Goal: Participate in discussion: Engage in conversation with other users on a specific topic

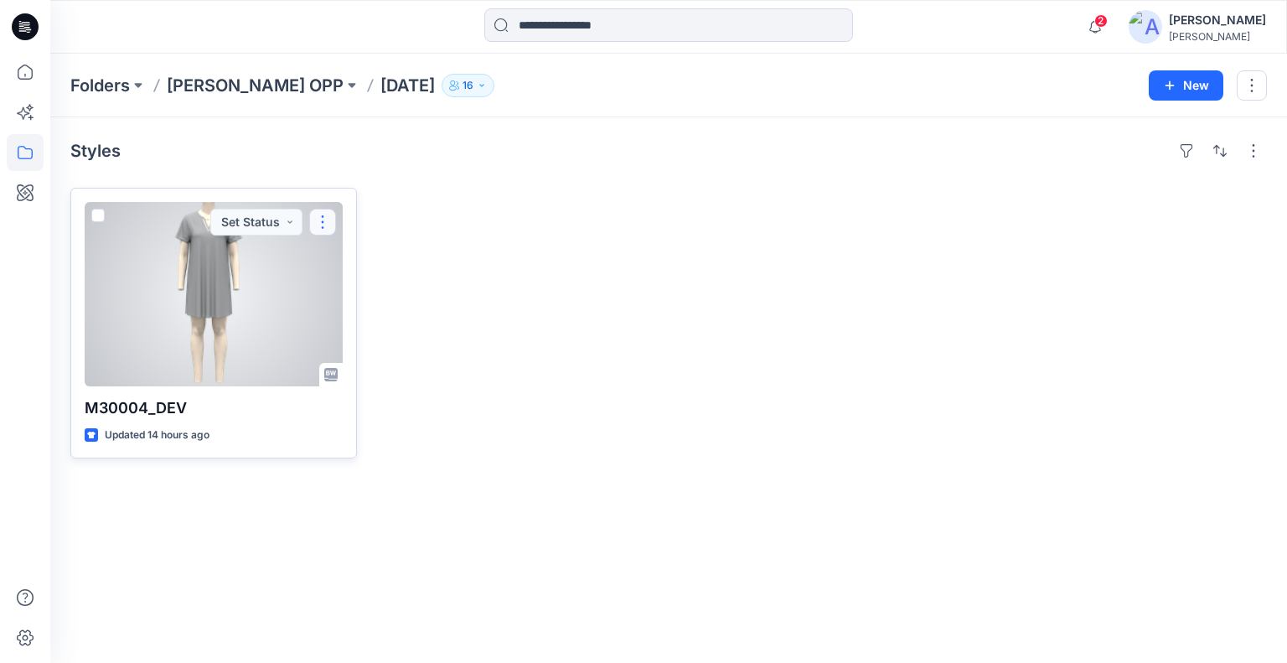
click at [328, 228] on button "button" at bounding box center [322, 222] width 27 height 27
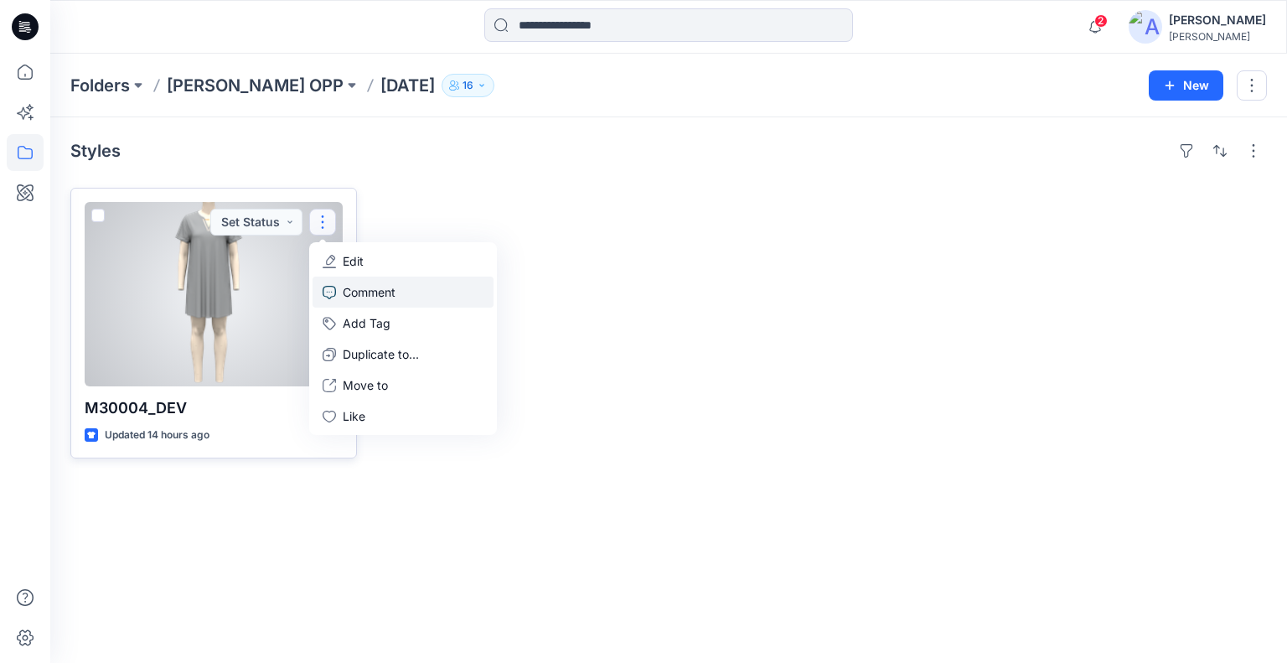
click at [373, 293] on p "Comment" at bounding box center [369, 292] width 53 height 18
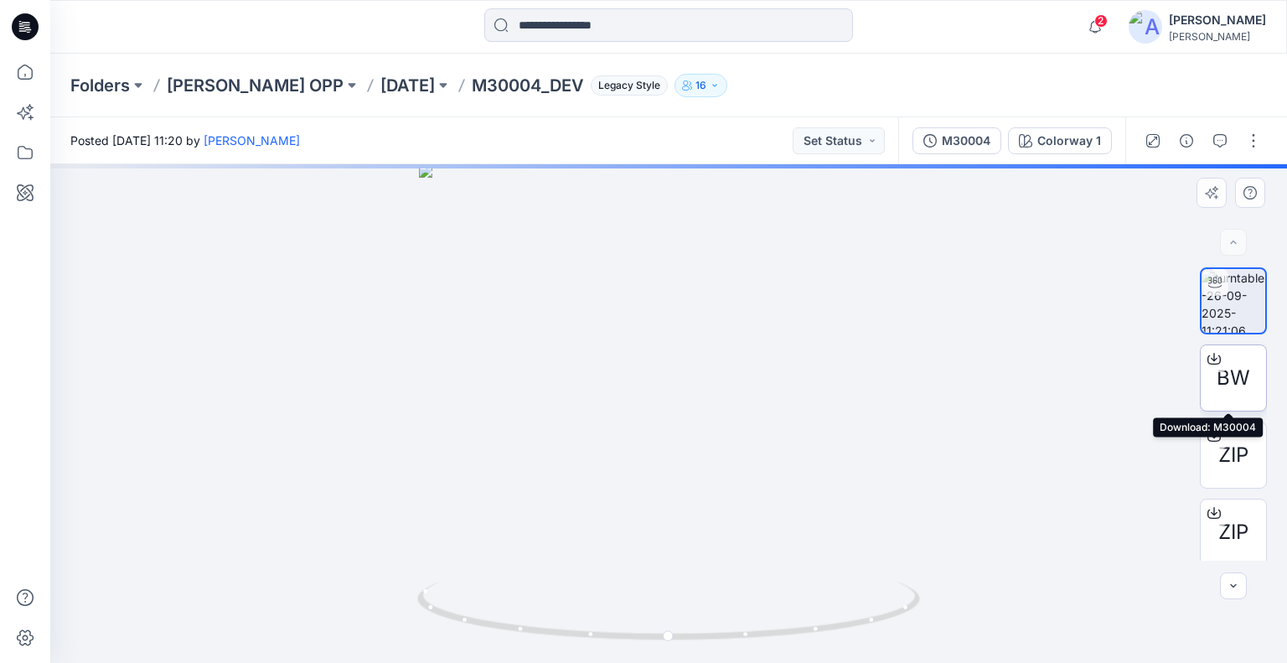
click at [1239, 395] on div at bounding box center [1119, 358] width 335 height 609
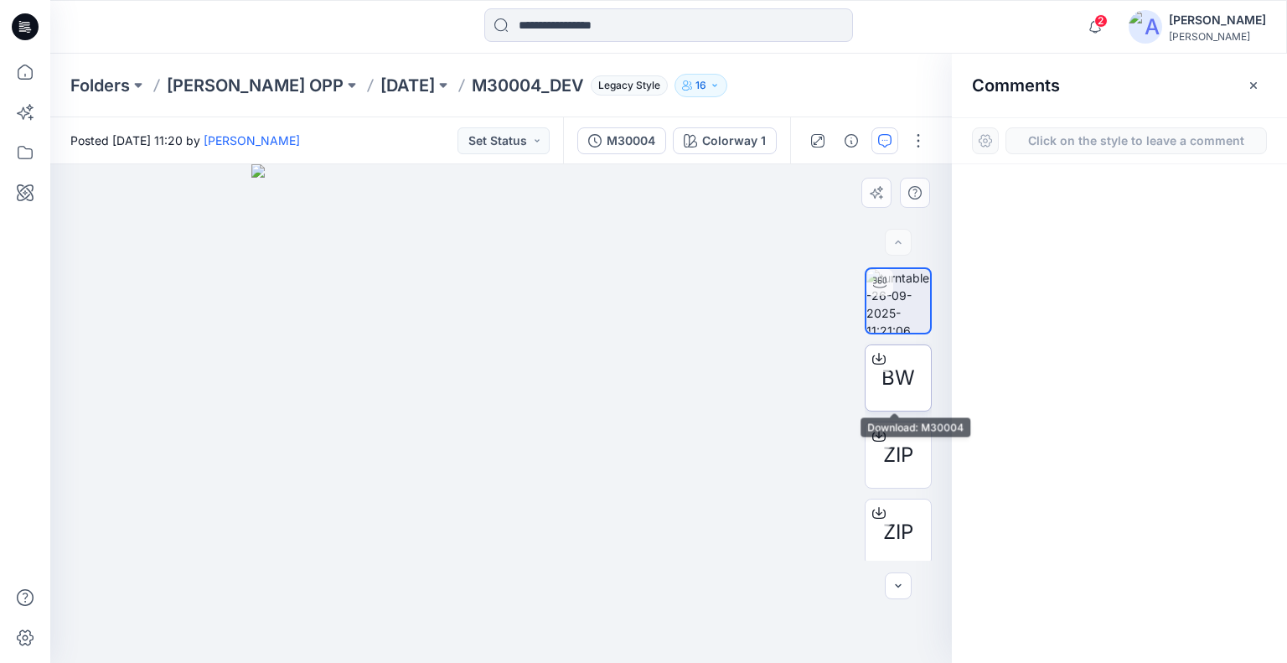
click at [905, 378] on span "BW" at bounding box center [899, 378] width 34 height 30
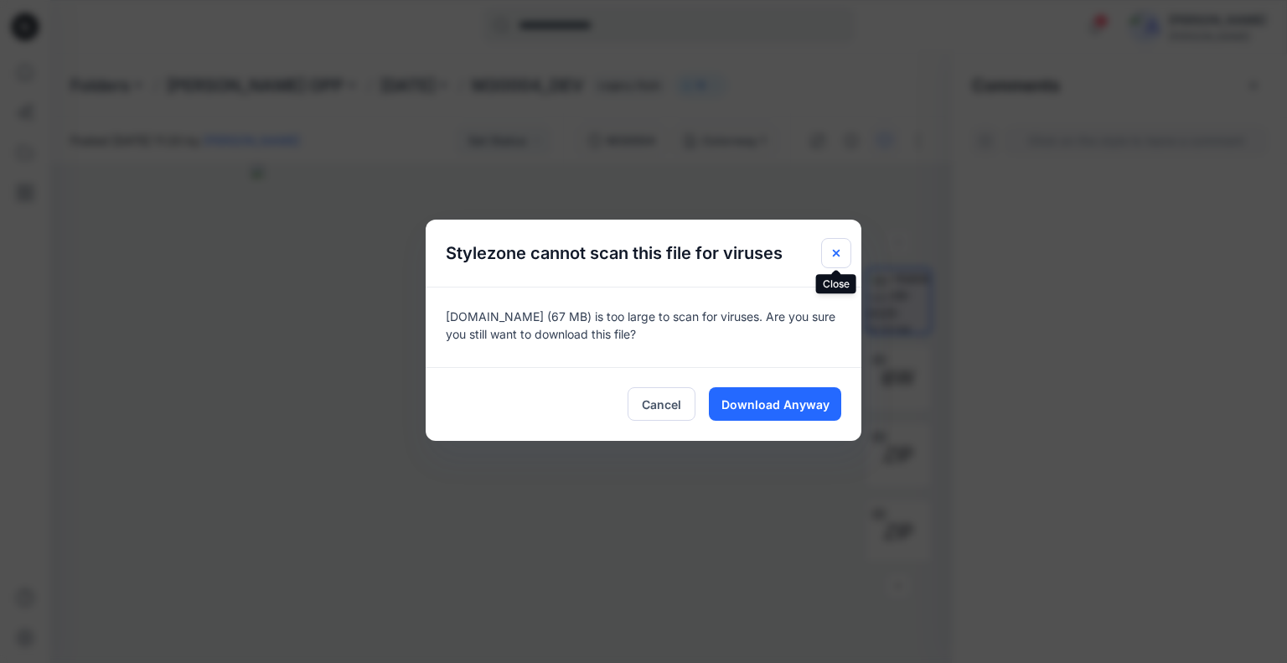
click at [841, 251] on icon "Close" at bounding box center [836, 252] width 13 height 13
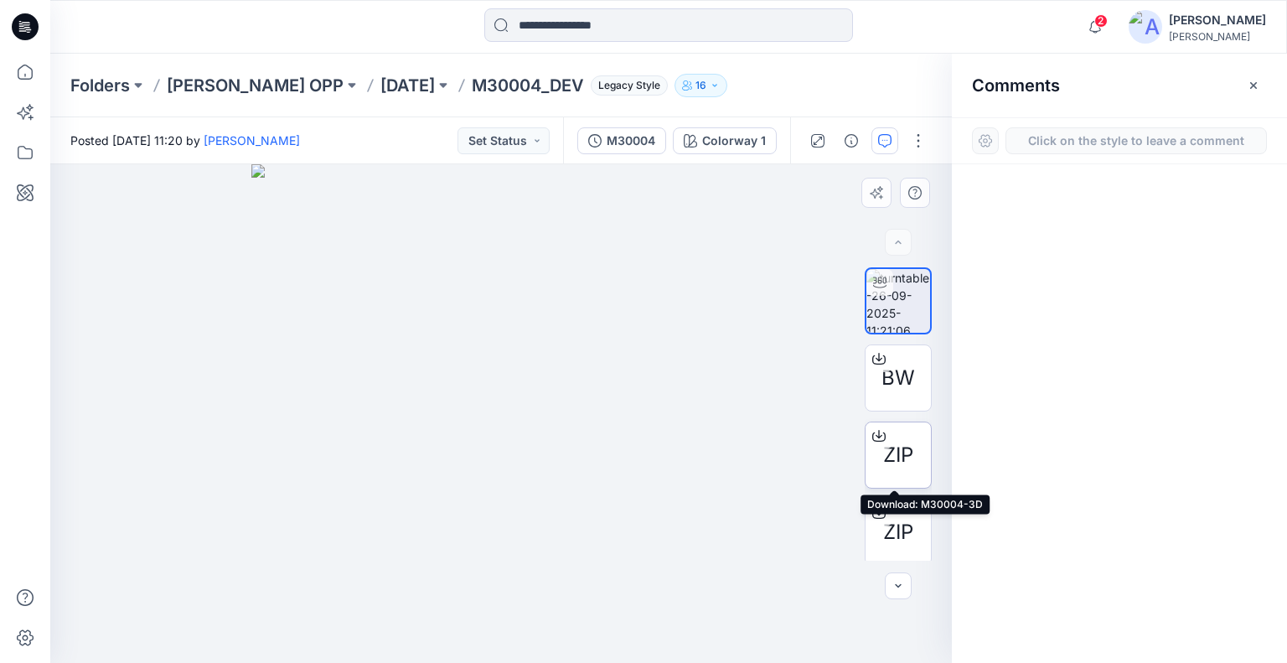
click at [888, 455] on span "ZIP" at bounding box center [898, 455] width 30 height 30
click at [909, 583] on button "button" at bounding box center [898, 585] width 27 height 27
click at [541, 144] on button "Set Status" at bounding box center [504, 140] width 92 height 27
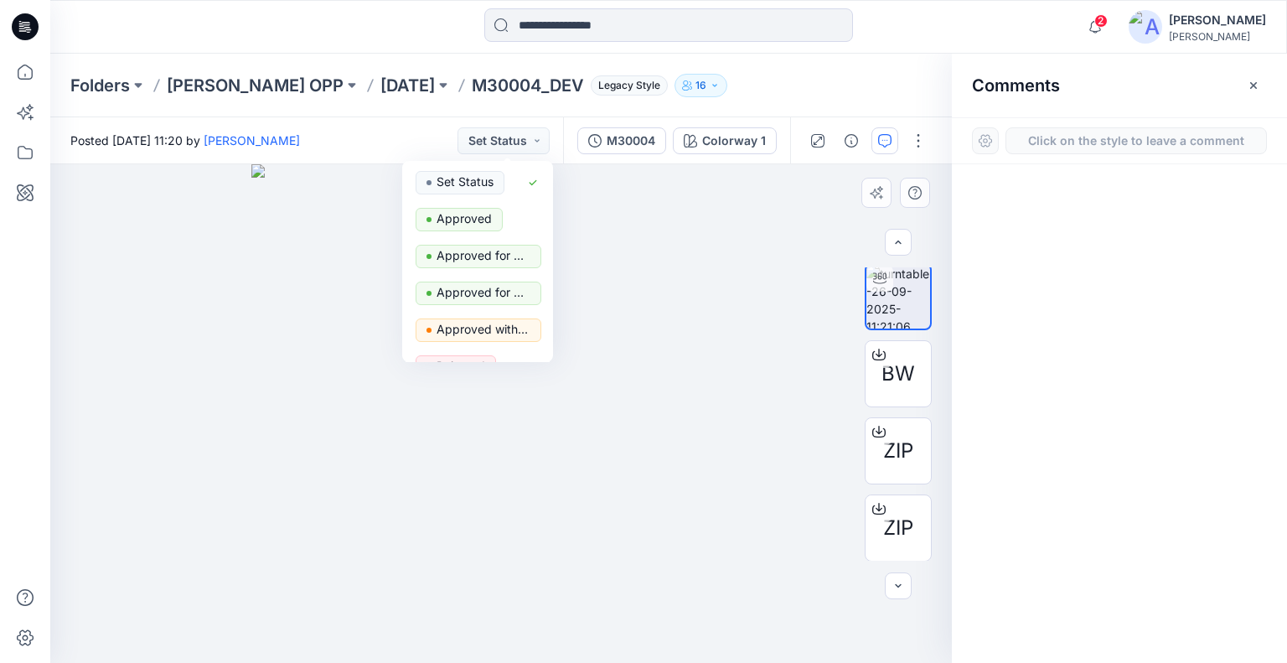
drag, startPoint x: 548, startPoint y: 219, endPoint x: 700, endPoint y: 371, distance: 215.1
click at [700, 371] on div "Posted [DATE] 11:20 by [PERSON_NAME] Set Status Set Status Approved Approved fo…" at bounding box center [668, 390] width 1237 height 546
click at [542, 141] on button "Set Status" at bounding box center [504, 140] width 92 height 27
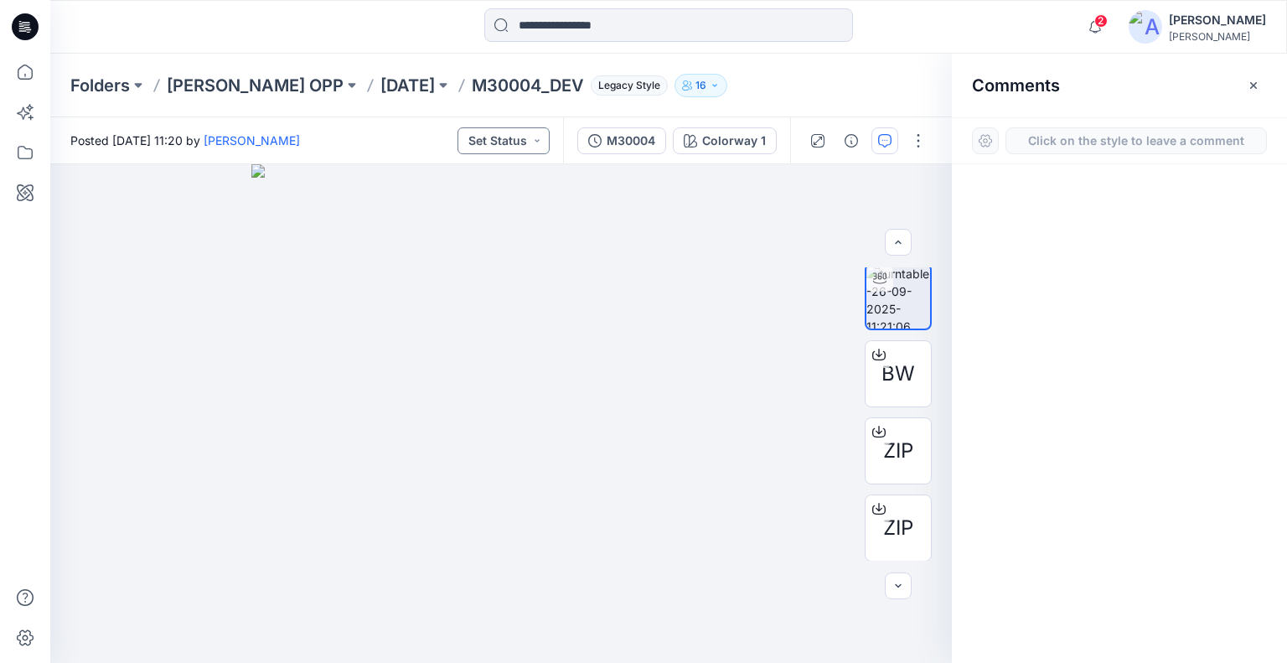
click at [542, 141] on button "Set Status" at bounding box center [504, 140] width 92 height 27
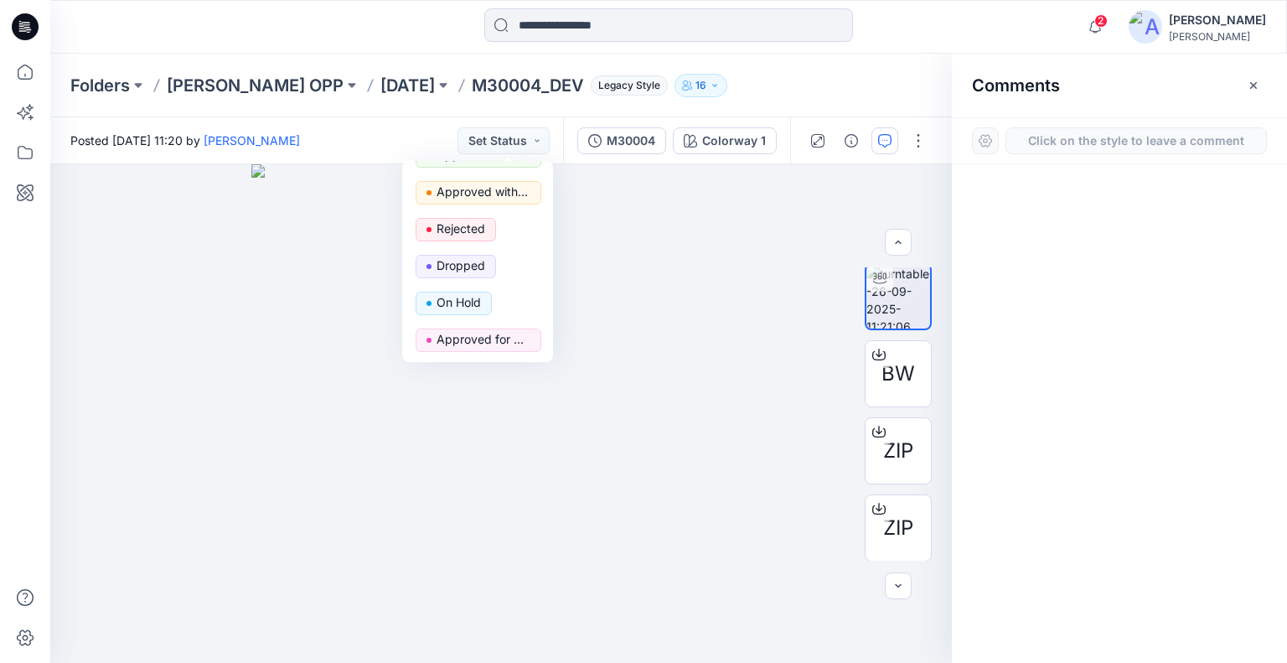
scroll to position [0, 0]
